Goal: Information Seeking & Learning: Learn about a topic

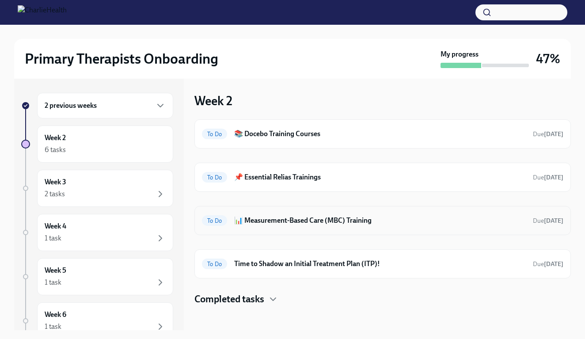
click at [295, 221] on h6 "📊 Measurement-Based Care (MBC) Training" at bounding box center [380, 221] width 292 height 10
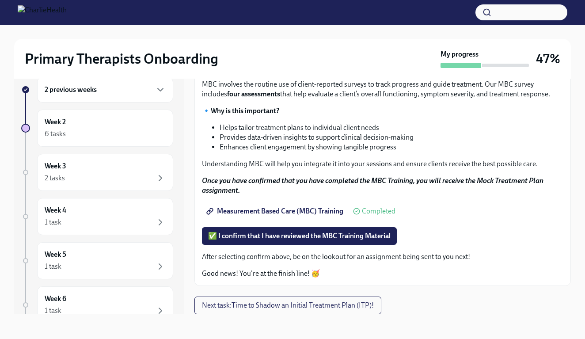
scroll to position [16, 0]
click at [296, 236] on span "✅ I confirm that I have reviewed the MBC Training Material" at bounding box center [299, 236] width 183 height 9
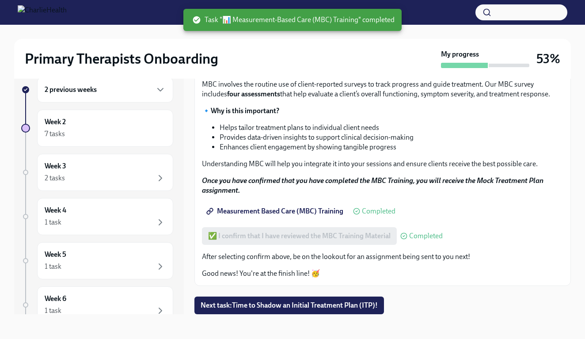
scroll to position [69, 0]
click at [281, 308] on span "Next task : Time to Shadow an Initial Treatment Plan (ITP)!" at bounding box center [289, 305] width 177 height 9
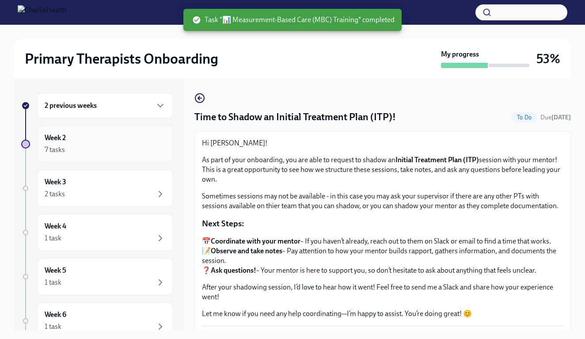
click at [128, 136] on div "Week 2 7 tasks" at bounding box center [105, 144] width 121 height 22
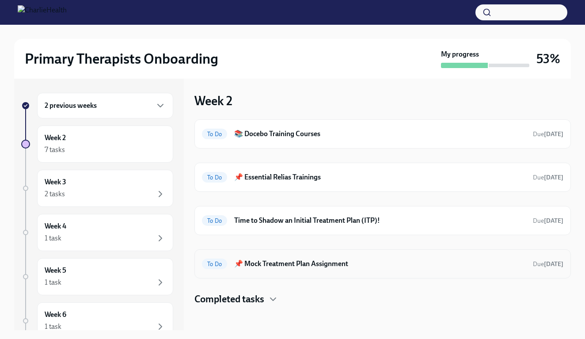
click at [268, 267] on h6 "📌 Mock Treatment Plan Assignment" at bounding box center [380, 264] width 292 height 10
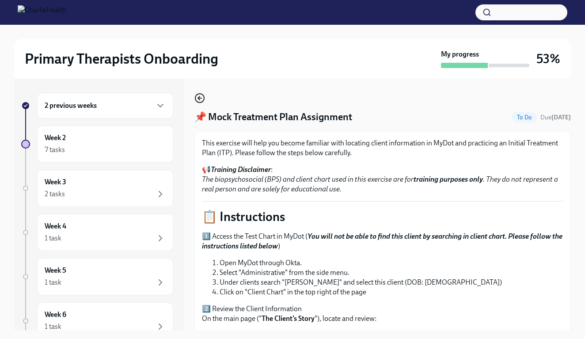
click at [205, 97] on icon "button" at bounding box center [200, 98] width 11 height 11
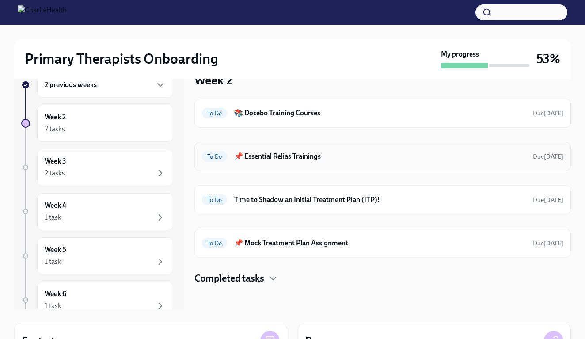
scroll to position [23, 0]
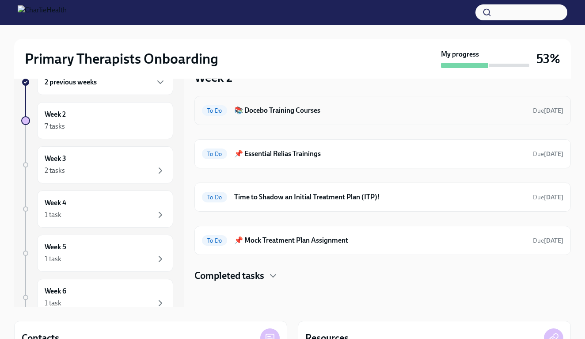
click at [297, 111] on h6 "📚 Docebo Training Courses" at bounding box center [380, 111] width 292 height 10
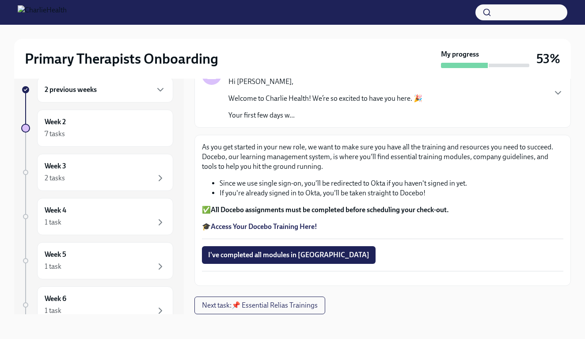
scroll to position [16, 0]
click at [266, 222] on strong "Access Your Docebo Training Here!" at bounding box center [264, 226] width 107 height 8
click at [261, 222] on strong "Access Your Docebo Training Here!" at bounding box center [264, 226] width 107 height 8
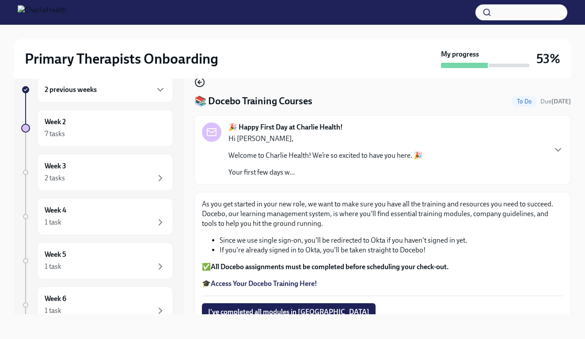
scroll to position [0, 0]
click at [198, 83] on icon "button" at bounding box center [199, 82] width 2 height 4
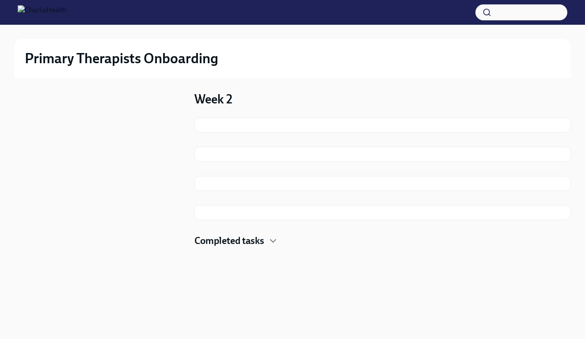
scroll to position [1, 0]
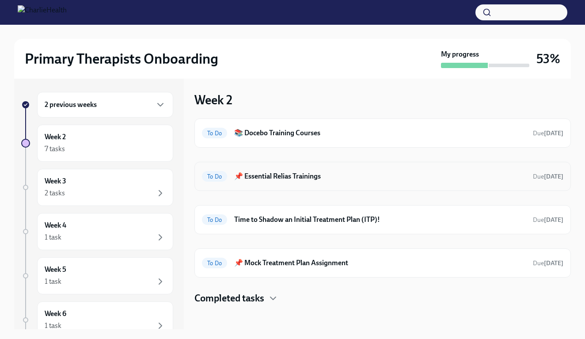
click at [247, 182] on div "To Do 📌 Essential Relias Trainings Due [DATE]" at bounding box center [383, 176] width 362 height 14
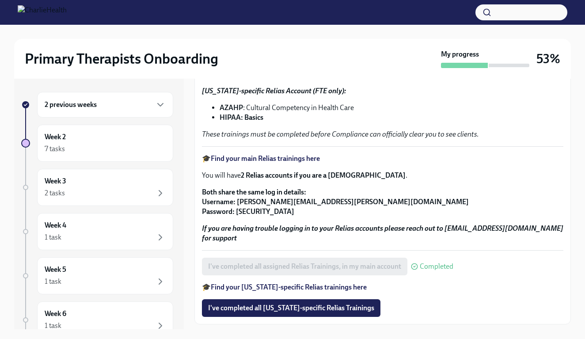
scroll to position [140, 0]
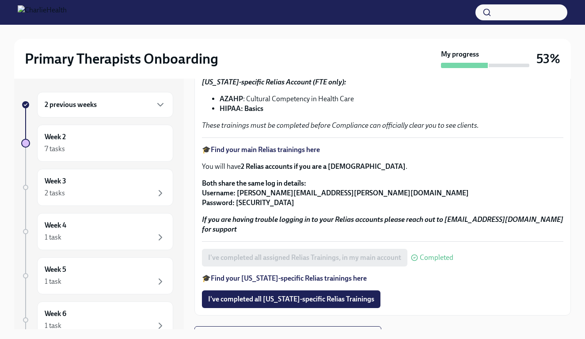
click at [268, 152] on strong "Find your main Relias trainings here" at bounding box center [265, 149] width 109 height 8
